Goal: Task Accomplishment & Management: Use online tool/utility

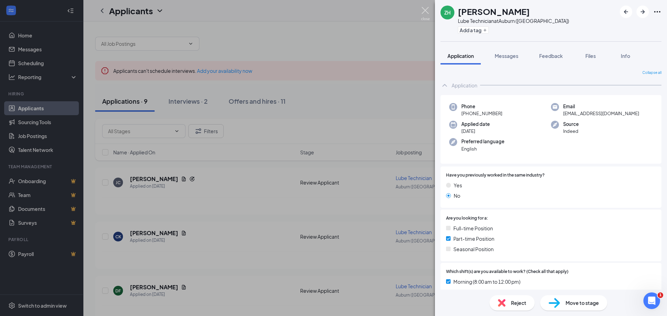
click at [424, 11] on img at bounding box center [425, 14] width 9 height 14
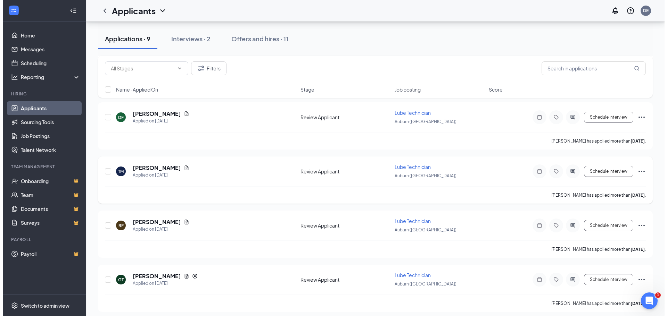
scroll to position [208, 0]
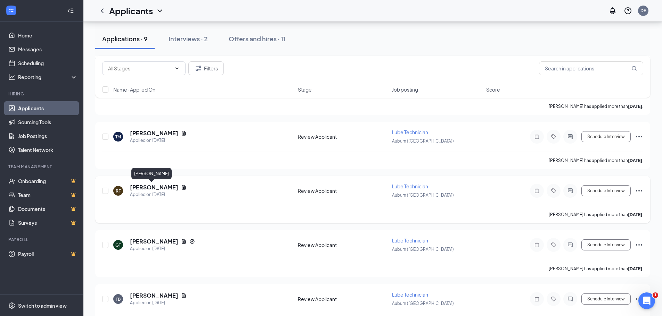
click at [151, 189] on h5 "[PERSON_NAME]" at bounding box center [154, 188] width 48 height 8
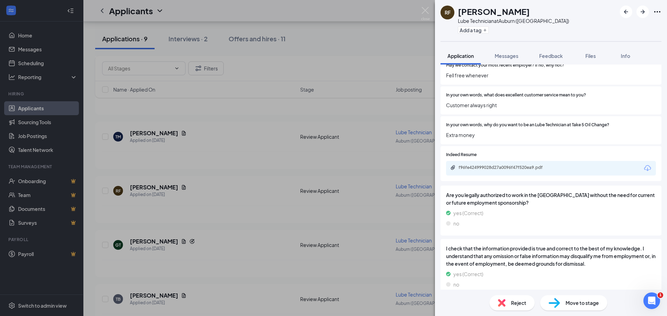
scroll to position [556, 0]
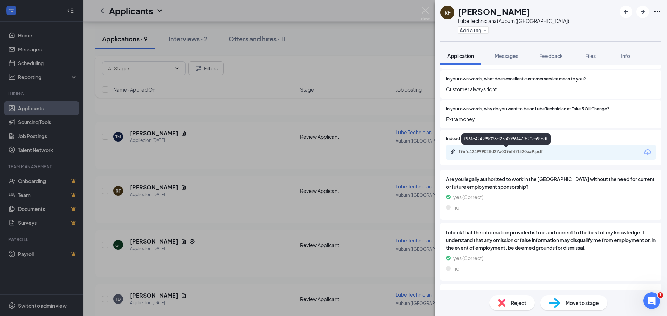
click at [513, 152] on div "f96fe424999028d27a0096f47f520ea9.pdf" at bounding box center [506, 152] width 97 height 6
click at [426, 15] on img at bounding box center [425, 14] width 9 height 14
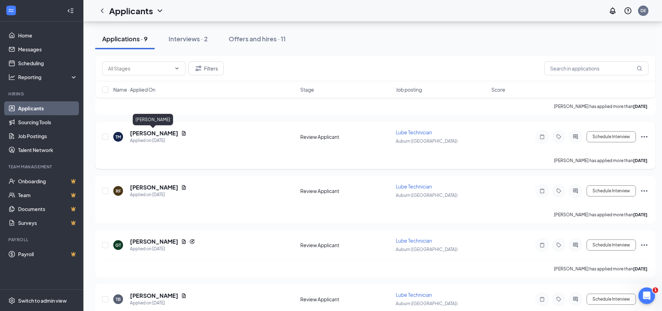
click at [145, 131] on h5 "[PERSON_NAME]" at bounding box center [154, 134] width 48 height 8
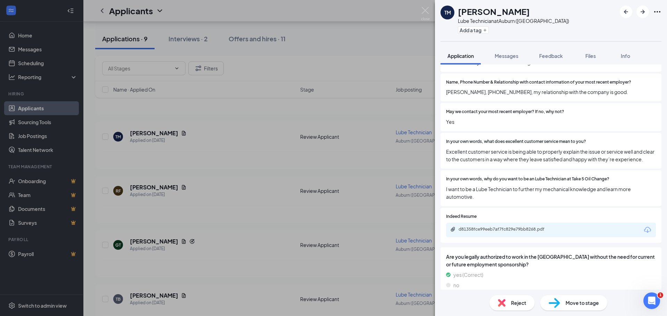
scroll to position [556, 0]
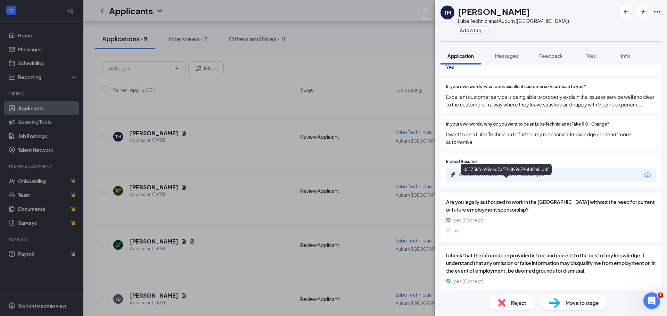
click at [541, 177] on div "d81358fce99eeb7af7fc829e79bb8268.pdf" at bounding box center [506, 175] width 97 height 6
click at [424, 13] on img at bounding box center [425, 14] width 9 height 14
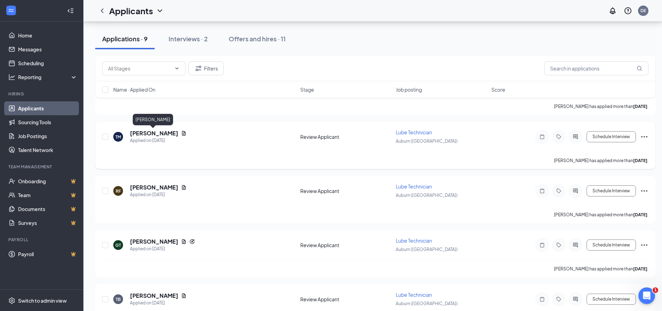
click at [155, 134] on h5 "[PERSON_NAME]" at bounding box center [154, 134] width 48 height 8
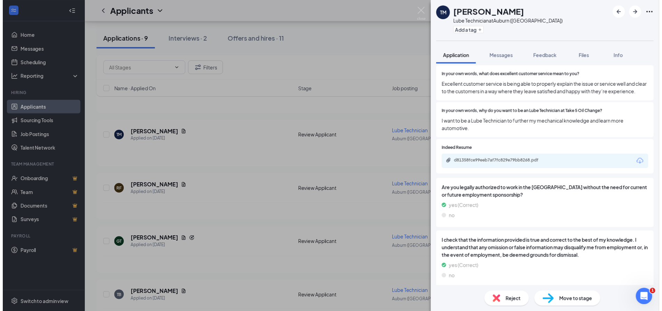
scroll to position [625, 0]
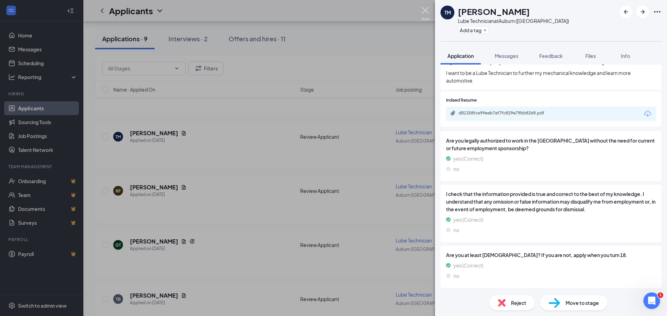
drag, startPoint x: 425, startPoint y: 11, endPoint x: 425, endPoint y: 36, distance: 25.0
click at [425, 11] on img at bounding box center [425, 14] width 9 height 14
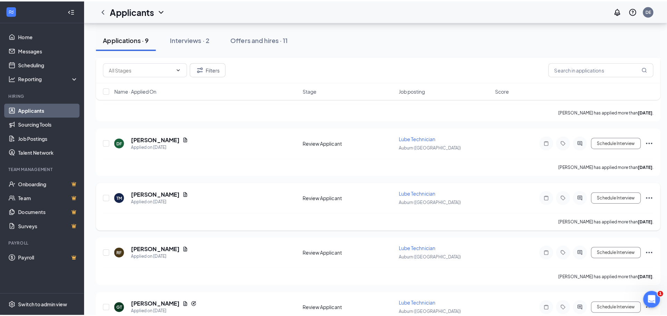
scroll to position [139, 0]
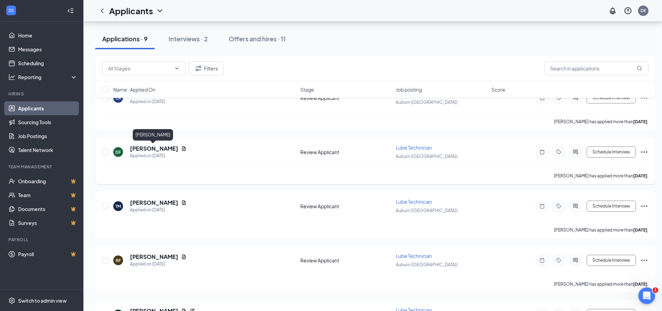
click at [136, 147] on h5 "[PERSON_NAME]" at bounding box center [154, 149] width 48 height 8
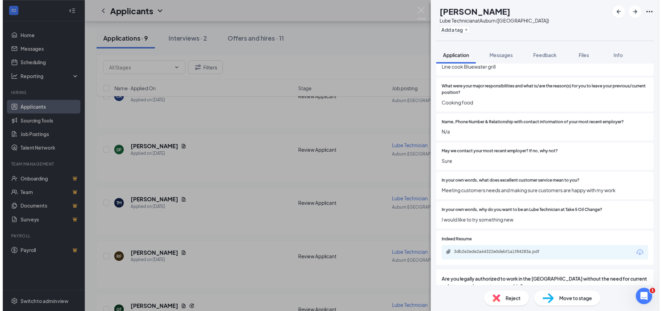
scroll to position [486, 0]
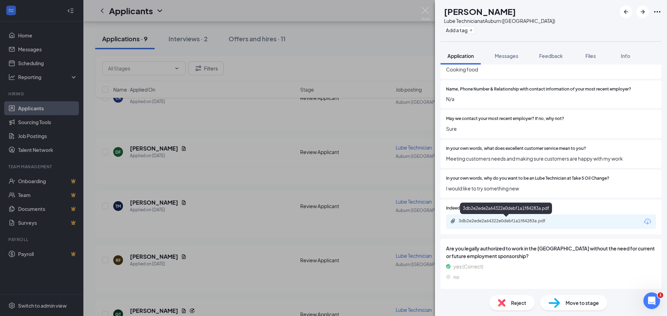
click at [536, 220] on div "3db2e2ede2a64322e0debf1a1f84283a.pdf" at bounding box center [506, 221] width 97 height 6
click at [424, 12] on img at bounding box center [425, 14] width 9 height 14
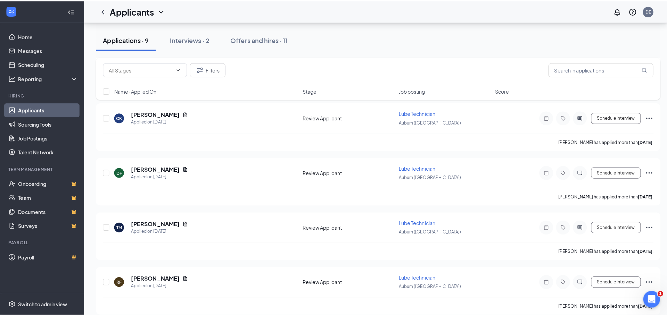
scroll to position [104, 0]
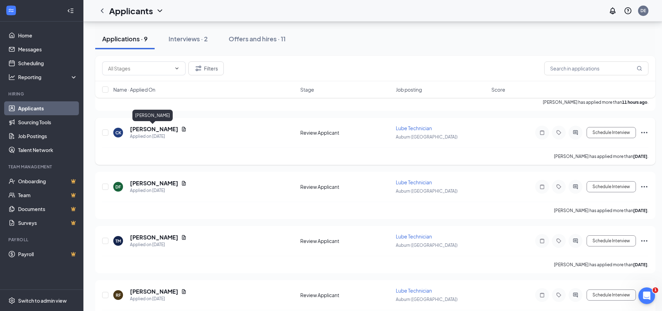
click at [151, 126] on h5 "[PERSON_NAME]" at bounding box center [154, 129] width 48 height 8
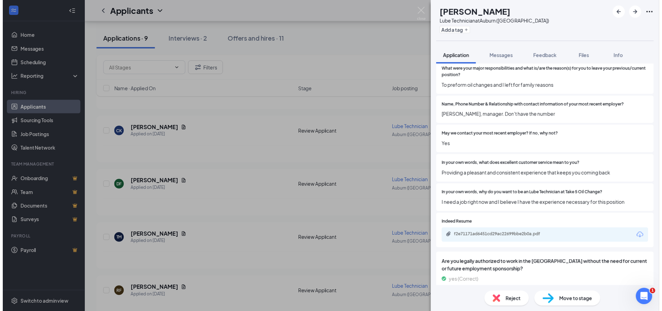
scroll to position [486, 0]
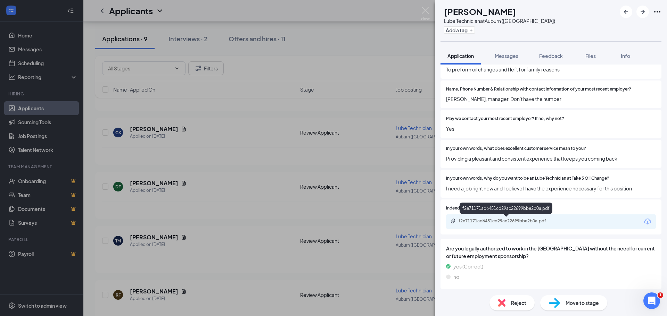
click at [539, 219] on div "f2e71171ad6451cd29ac22699bbe2b0a.pdf" at bounding box center [506, 221] width 97 height 6
click at [425, 10] on img at bounding box center [425, 14] width 9 height 14
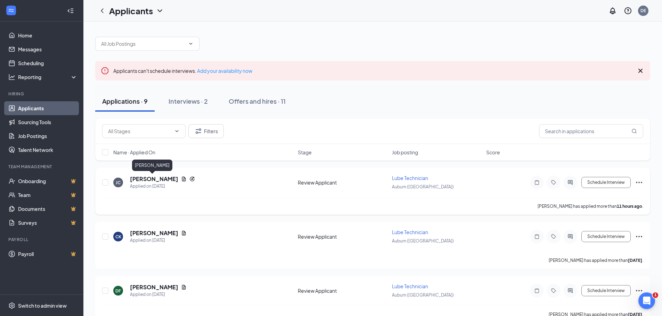
click at [149, 179] on h5 "[PERSON_NAME]" at bounding box center [154, 179] width 48 height 8
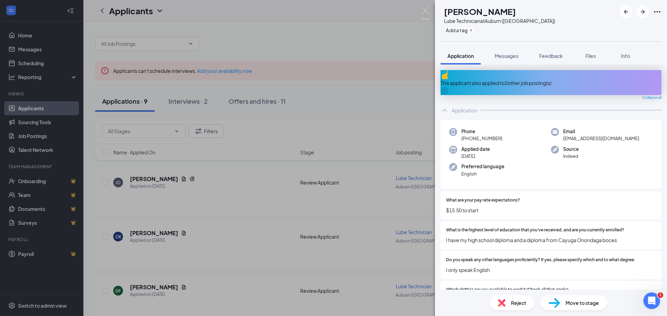
click at [531, 82] on div "This applicant also applied to 2 other job posting(s)" at bounding box center [550, 82] width 221 height 25
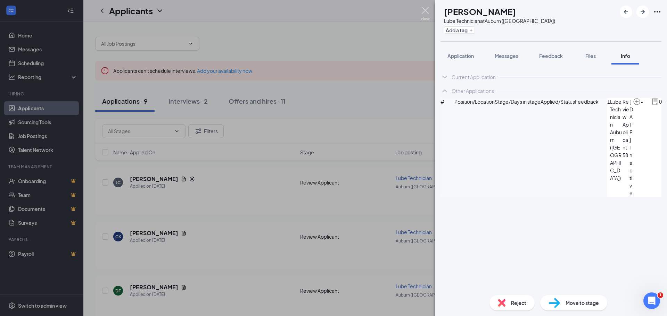
click at [426, 12] on img at bounding box center [425, 14] width 9 height 14
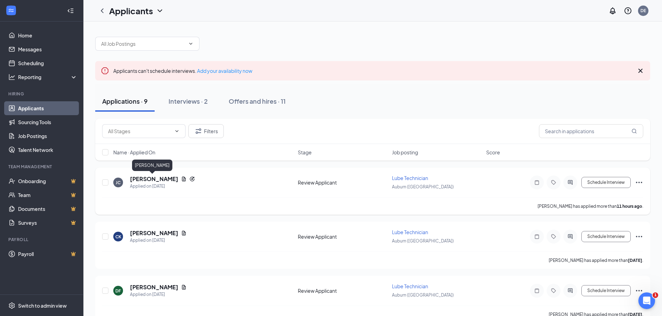
click at [144, 176] on h5 "[PERSON_NAME]" at bounding box center [154, 179] width 48 height 8
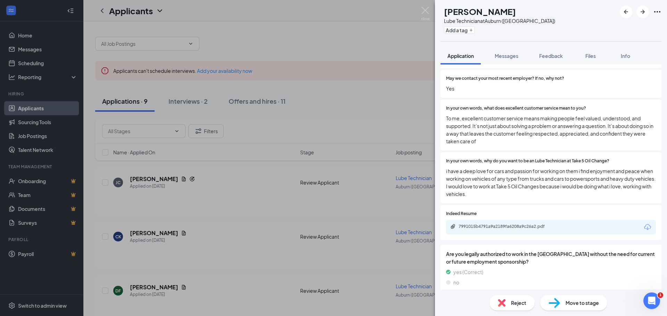
scroll to position [571, 0]
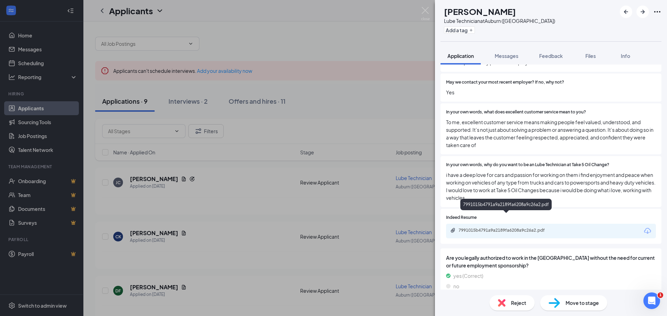
click at [530, 228] on div "7991015b4791a9a2189fa6208a9c26a2.pdf" at bounding box center [506, 231] width 97 height 6
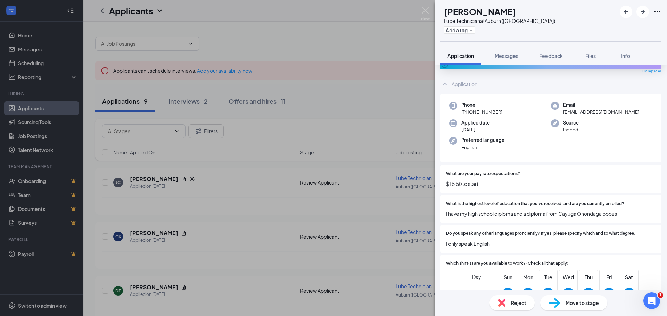
scroll to position [0, 0]
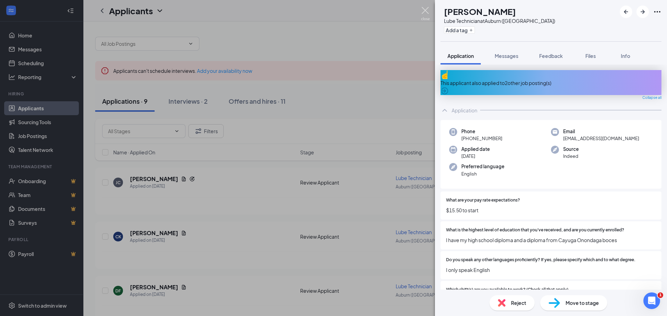
click at [424, 11] on img at bounding box center [425, 14] width 9 height 14
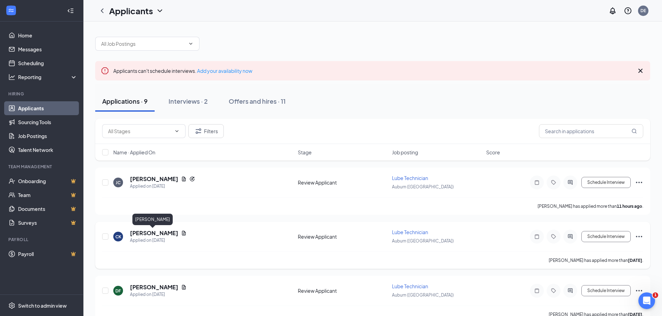
click at [158, 236] on h5 "[PERSON_NAME]" at bounding box center [154, 234] width 48 height 8
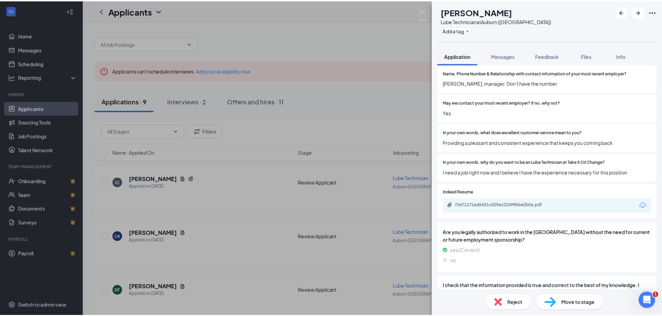
scroll to position [486, 0]
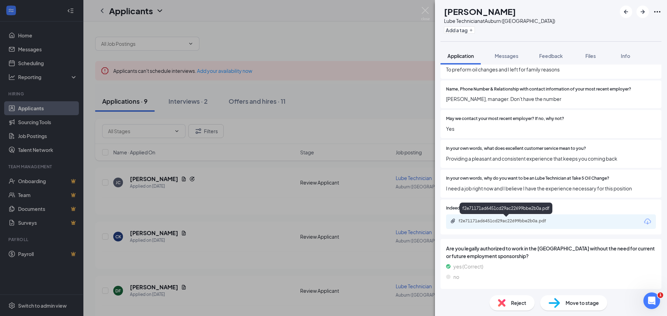
click at [507, 222] on div "f2e71171ad6451cd29ac22699bbe2b0a.pdf" at bounding box center [506, 221] width 97 height 6
click at [422, 15] on img at bounding box center [425, 14] width 9 height 14
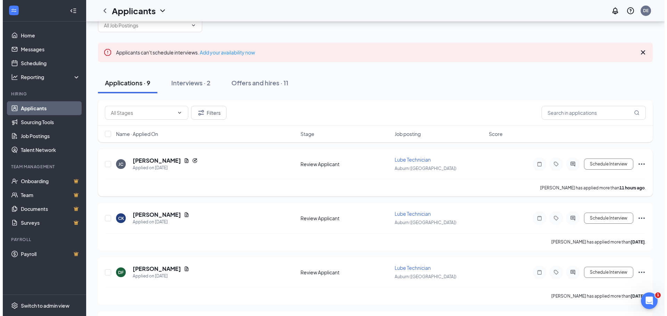
scroll to position [35, 0]
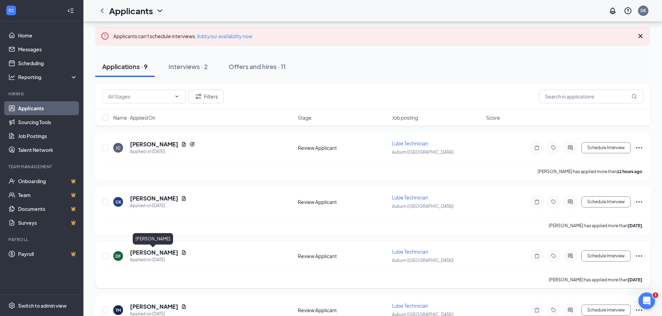
click at [149, 252] on h5 "[PERSON_NAME]" at bounding box center [154, 253] width 48 height 8
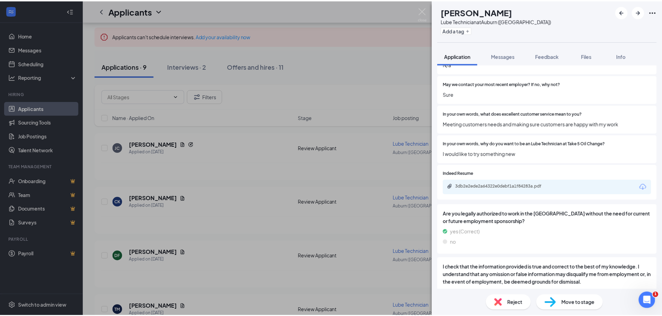
scroll to position [556, 0]
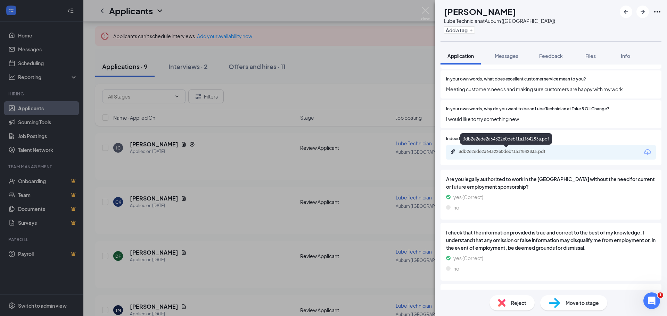
click at [486, 153] on div "3db2e2ede2a64322e0debf1a1f84283a.pdf" at bounding box center [506, 152] width 97 height 6
click at [426, 14] on img at bounding box center [425, 14] width 9 height 14
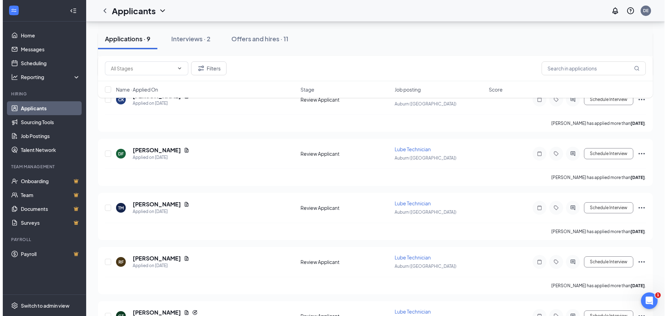
scroll to position [139, 0]
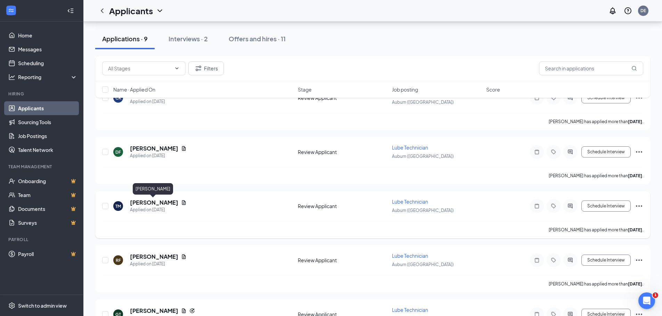
click at [152, 203] on h5 "[PERSON_NAME]" at bounding box center [154, 203] width 48 height 8
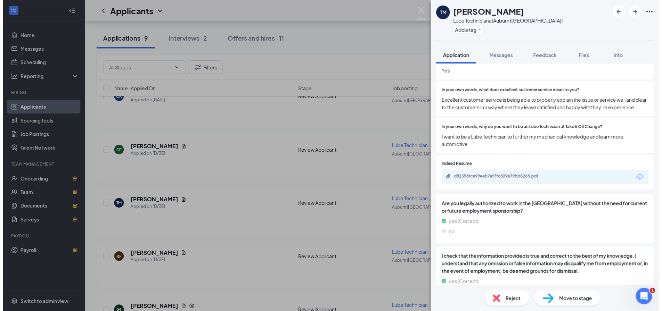
scroll to position [556, 0]
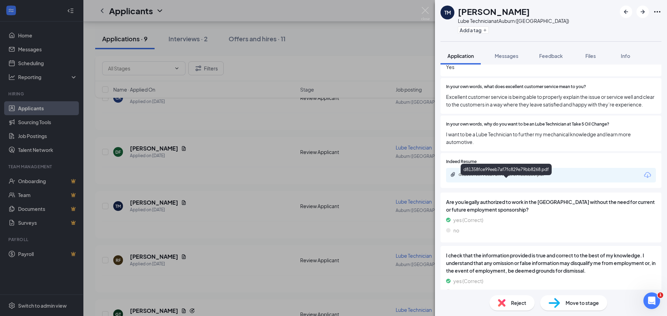
click at [527, 177] on div "d81358fce99eeb7af7fc829e79bb8268.pdf" at bounding box center [506, 175] width 97 height 6
click at [424, 11] on img at bounding box center [425, 14] width 9 height 14
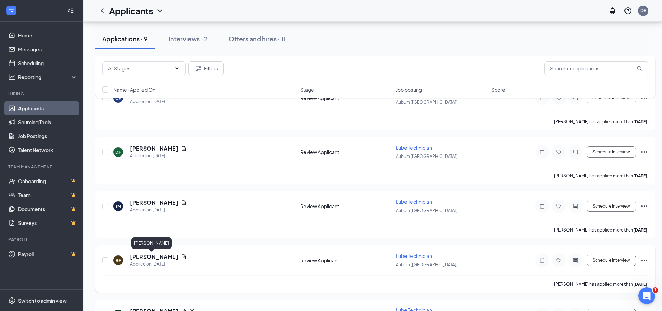
click at [142, 256] on h5 "[PERSON_NAME]" at bounding box center [154, 257] width 48 height 8
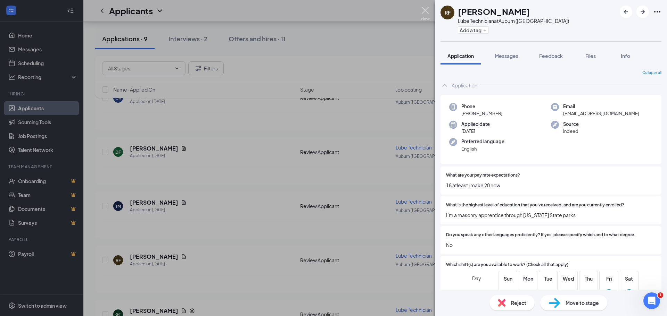
click at [423, 10] on img at bounding box center [425, 14] width 9 height 14
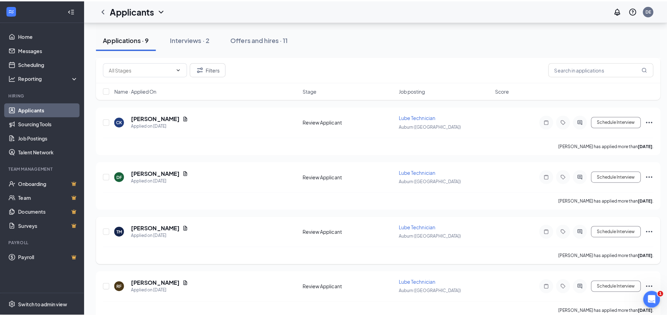
scroll to position [104, 0]
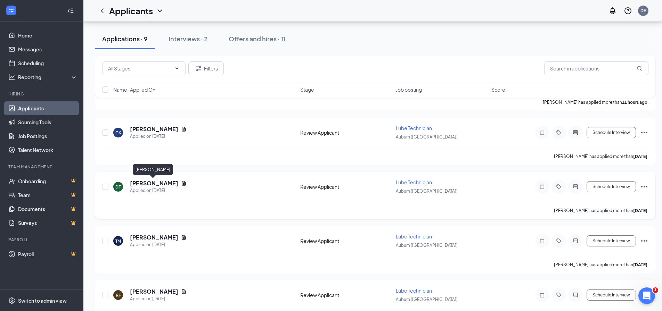
click at [154, 185] on h5 "[PERSON_NAME]" at bounding box center [154, 184] width 48 height 8
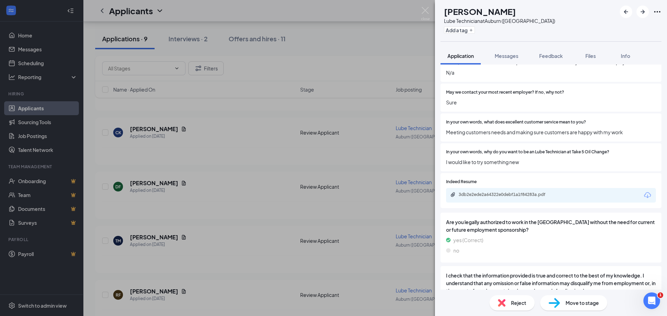
scroll to position [521, 0]
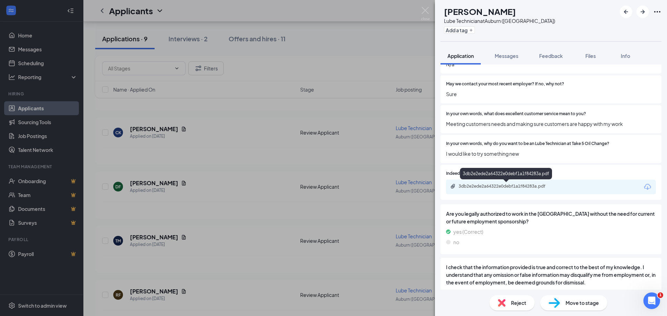
click at [517, 187] on div "3db2e2ede2a64322e0debf1a1f84283a.pdf" at bounding box center [506, 187] width 97 height 6
click at [425, 14] on img at bounding box center [425, 14] width 9 height 14
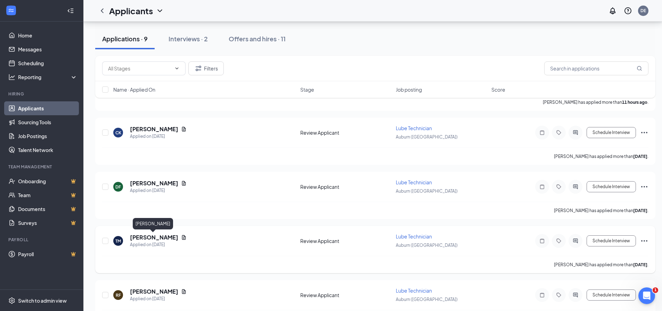
click at [141, 235] on h5 "[PERSON_NAME]" at bounding box center [154, 238] width 48 height 8
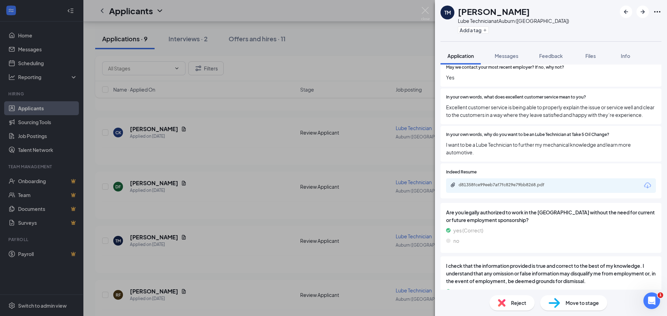
scroll to position [556, 0]
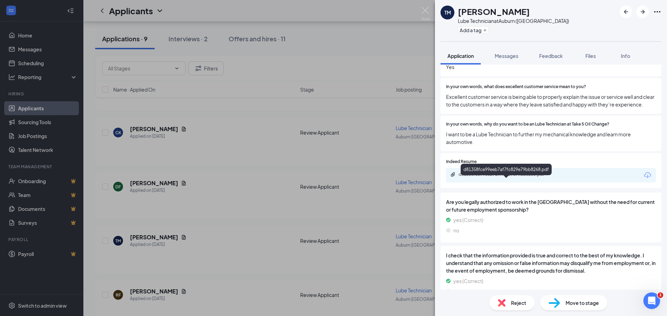
click at [515, 178] on div "d81358fce99eeb7af7fc829e79bb8268.pdf" at bounding box center [506, 175] width 113 height 7
click at [424, 8] on img at bounding box center [425, 14] width 9 height 14
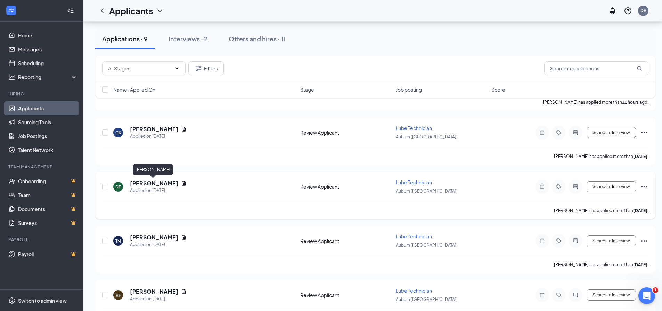
click at [150, 184] on h5 "[PERSON_NAME]" at bounding box center [154, 184] width 48 height 8
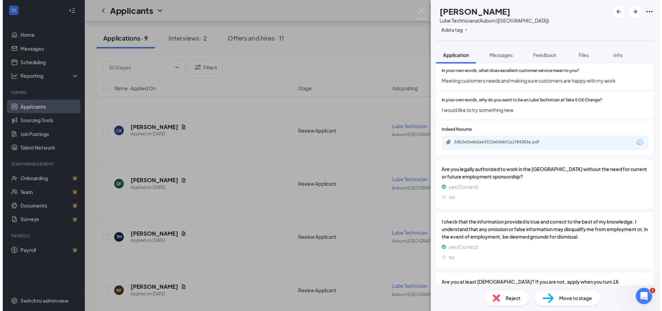
scroll to position [590, 0]
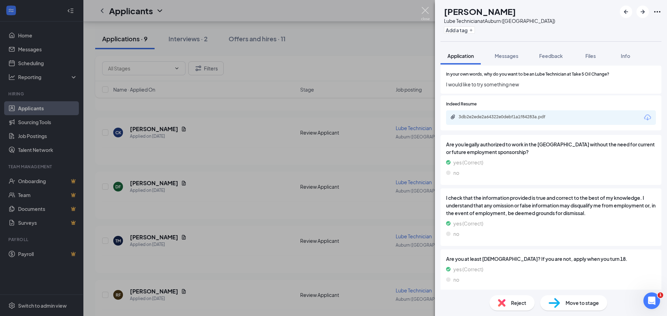
click at [423, 9] on img at bounding box center [425, 14] width 9 height 14
